Goal: Transaction & Acquisition: Purchase product/service

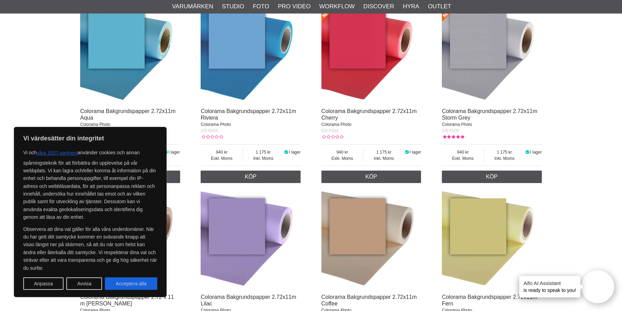
scroll to position [300, 0]
click at [78, 287] on button "Avvisa" at bounding box center [84, 284] width 36 height 12
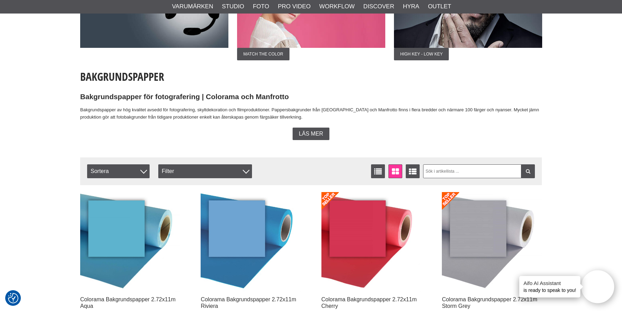
scroll to position [173, 0]
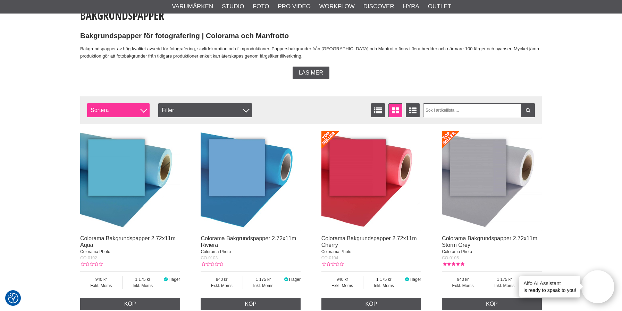
click at [132, 110] on span "Sortera" at bounding box center [118, 110] width 62 height 14
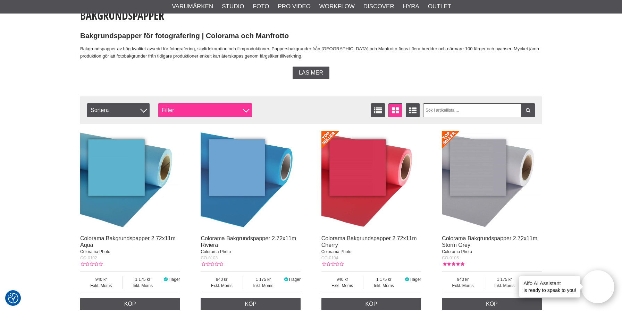
click at [215, 111] on div "Filter" at bounding box center [205, 110] width 94 height 14
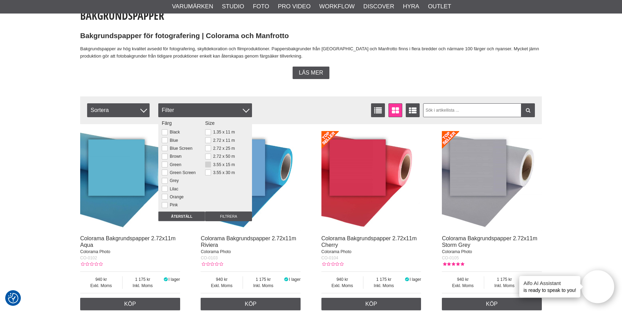
click at [208, 164] on button at bounding box center [208, 165] width 6 height 6
click at [227, 215] on input "Filtrera" at bounding box center [228, 217] width 47 height 10
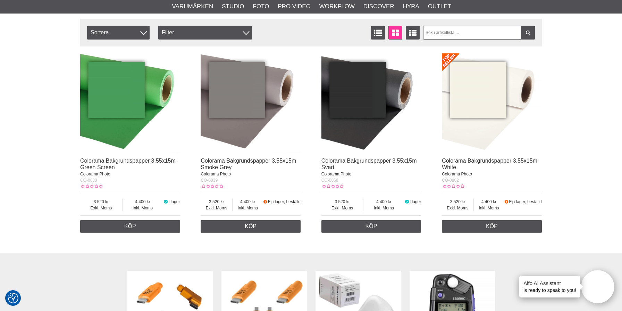
scroll to position [251, 0]
click at [122, 113] on img at bounding box center [130, 103] width 100 height 100
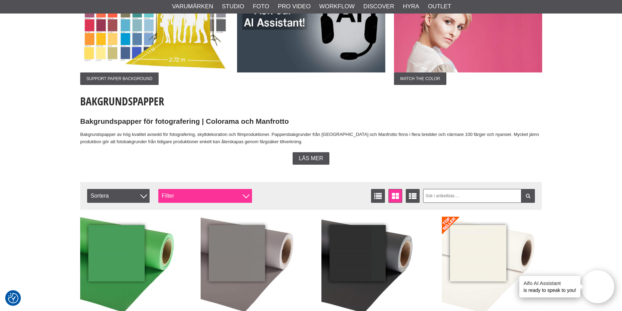
scroll to position [87, 0]
click at [219, 199] on div "Filter" at bounding box center [205, 196] width 94 height 14
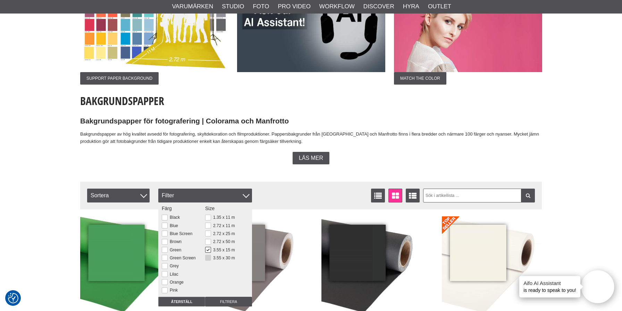
click at [207, 258] on button at bounding box center [208, 258] width 6 height 6
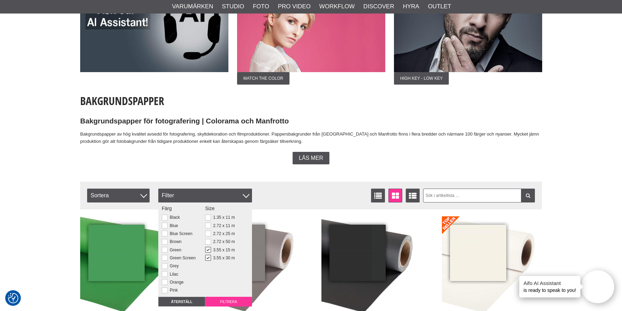
click at [230, 301] on input "Filtrera" at bounding box center [228, 302] width 47 height 10
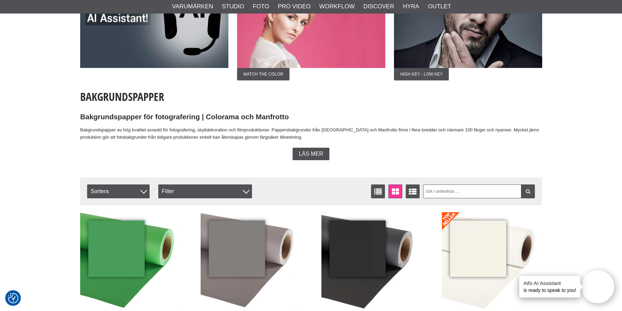
scroll to position [65, 0]
